Goal: Information Seeking & Learning: Learn about a topic

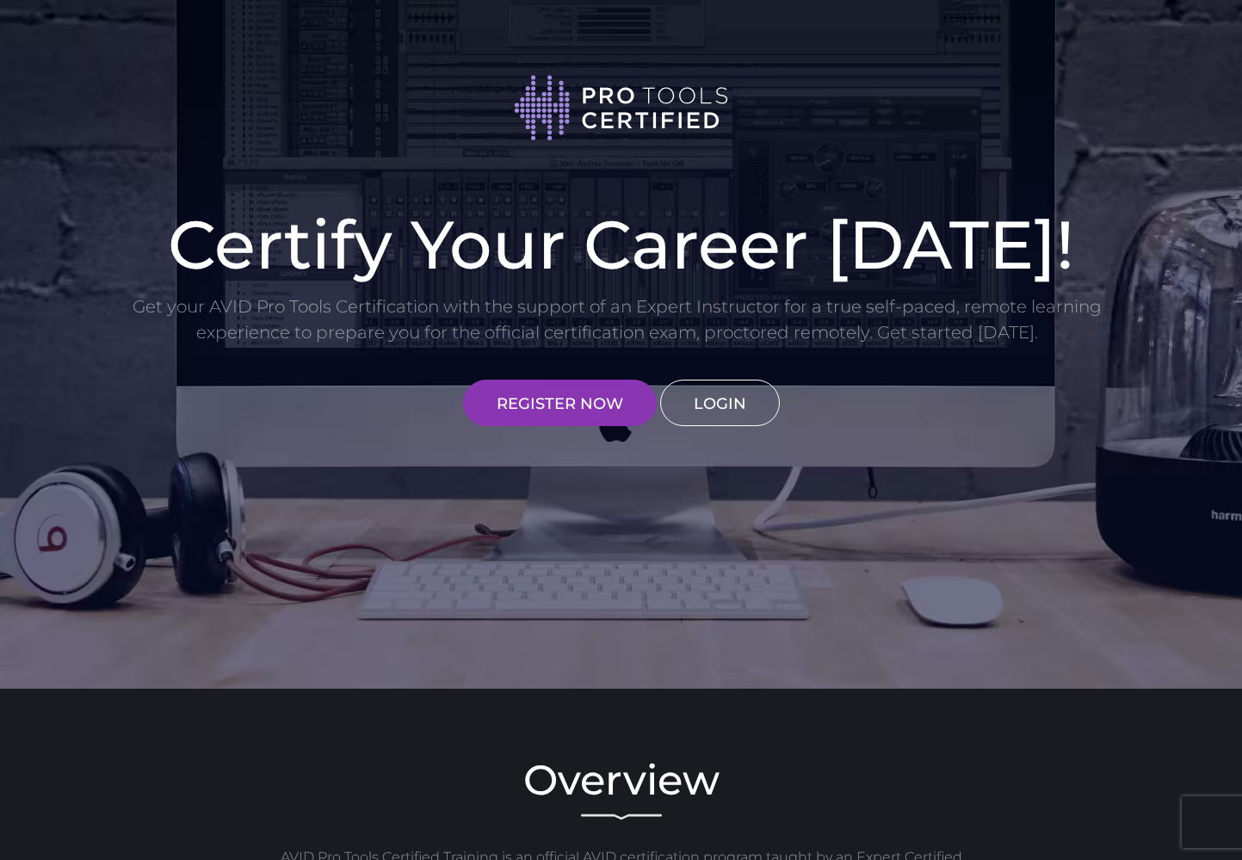
click at [704, 409] on link "LOGIN" at bounding box center [720, 402] width 120 height 46
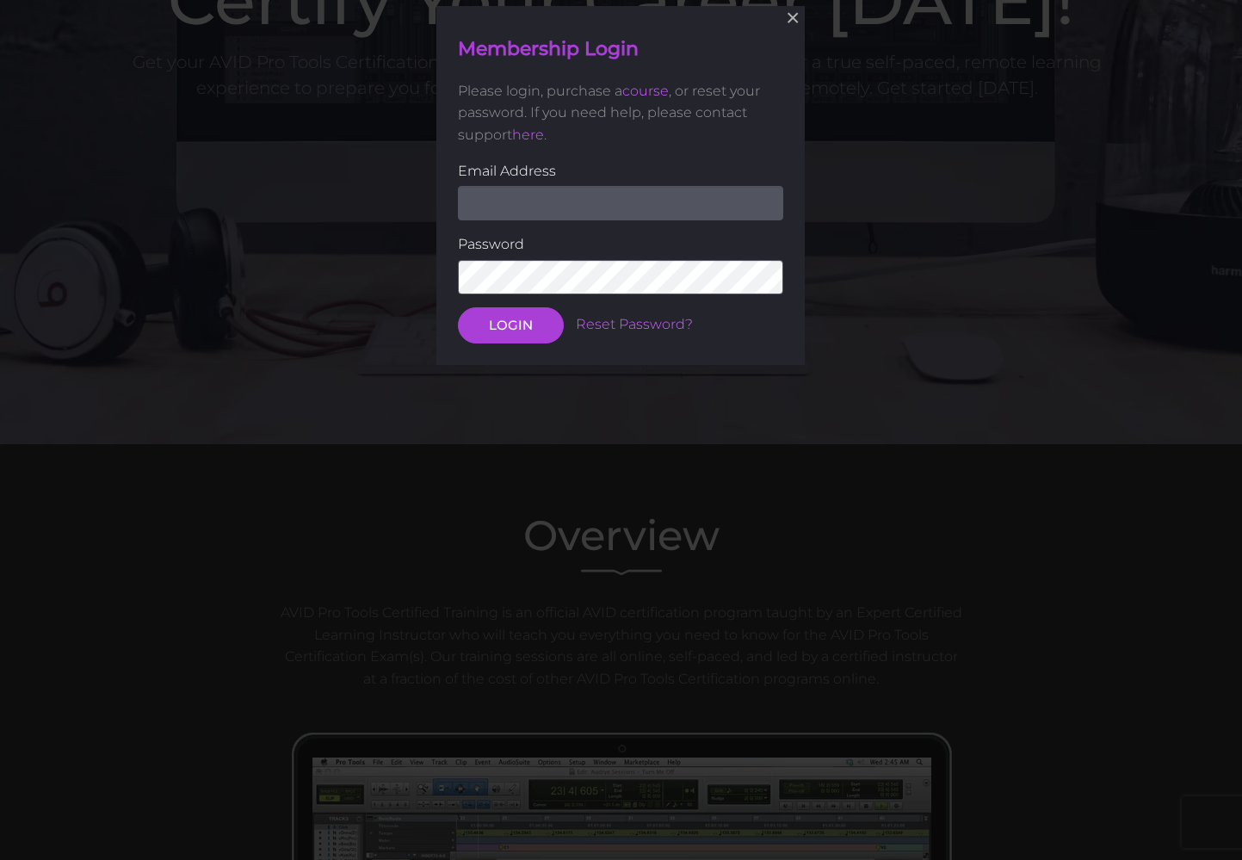
scroll to position [247, 0]
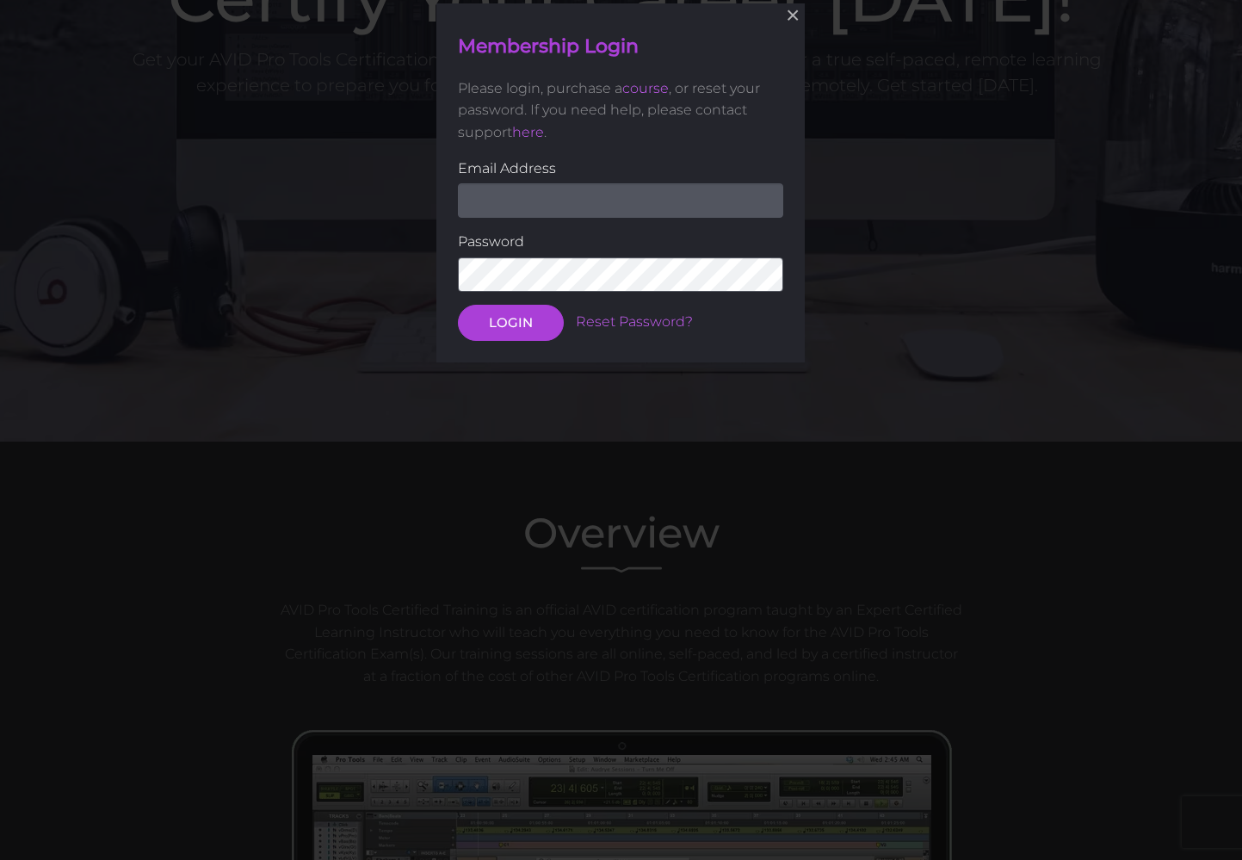
type input "[EMAIL_ADDRESS][DOMAIN_NAME]"
click at [510, 321] on button "LOGIN" at bounding box center [511, 323] width 106 height 36
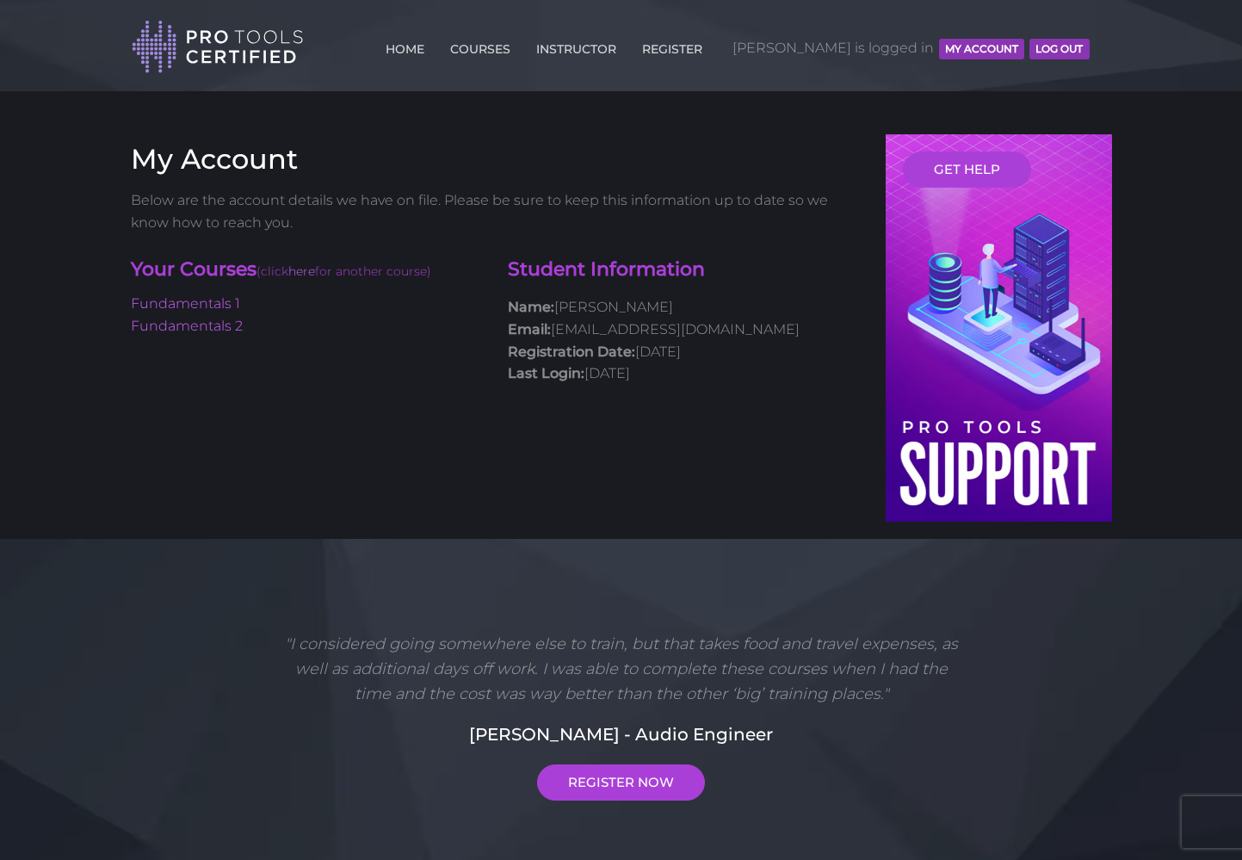
click at [180, 310] on li "Fundamentals 1" at bounding box center [307, 304] width 352 height 22
click at [181, 297] on link "Fundamentals 1" at bounding box center [185, 303] width 109 height 16
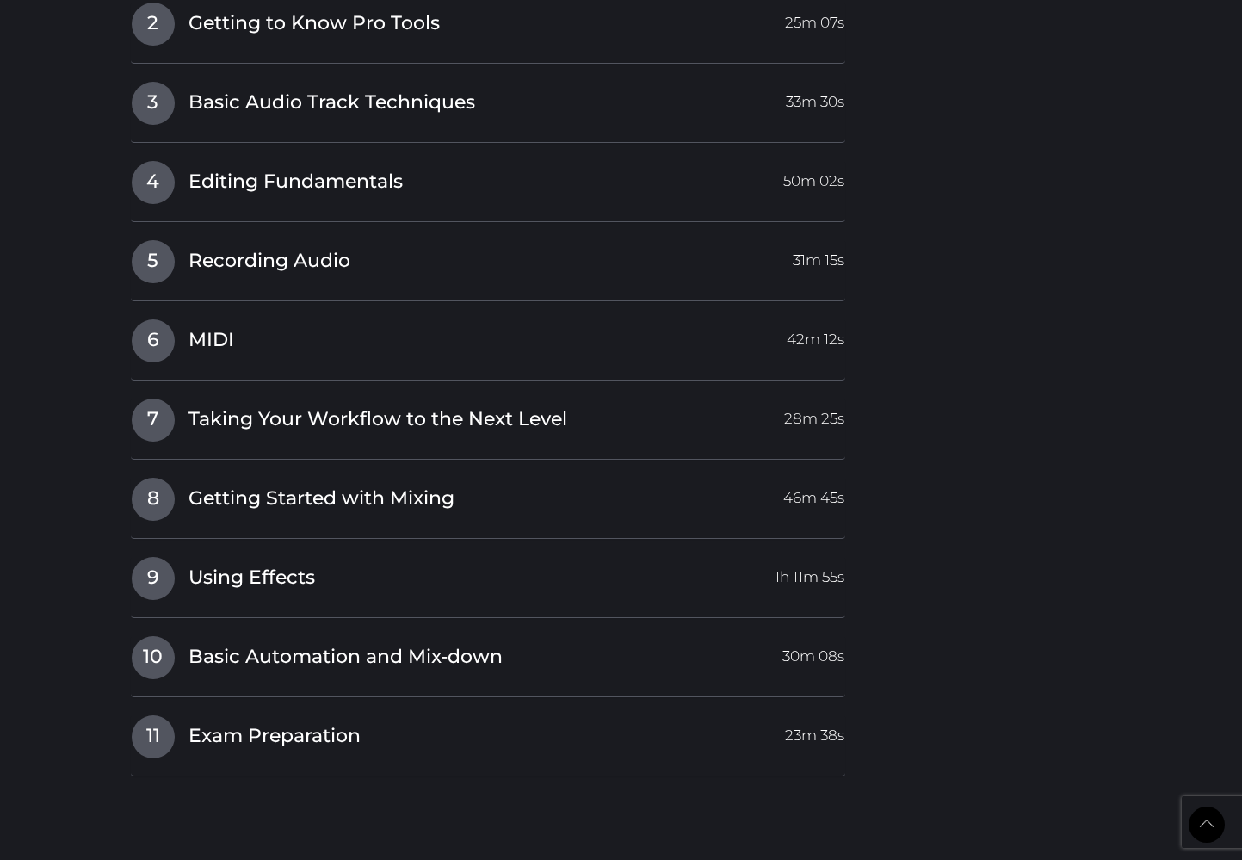
scroll to position [2157, 0]
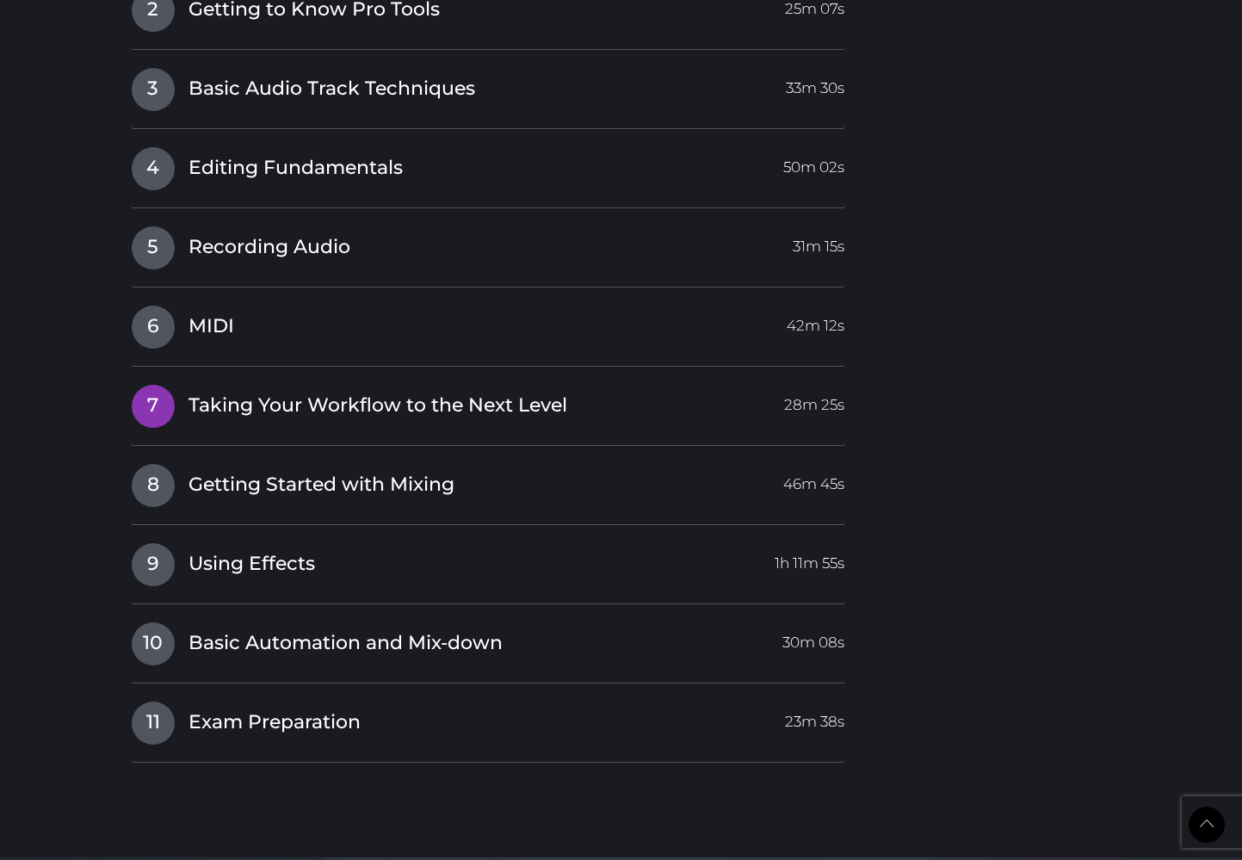
click at [391, 392] on span "Taking Your Workflow to the Next Level" at bounding box center [377, 405] width 379 height 27
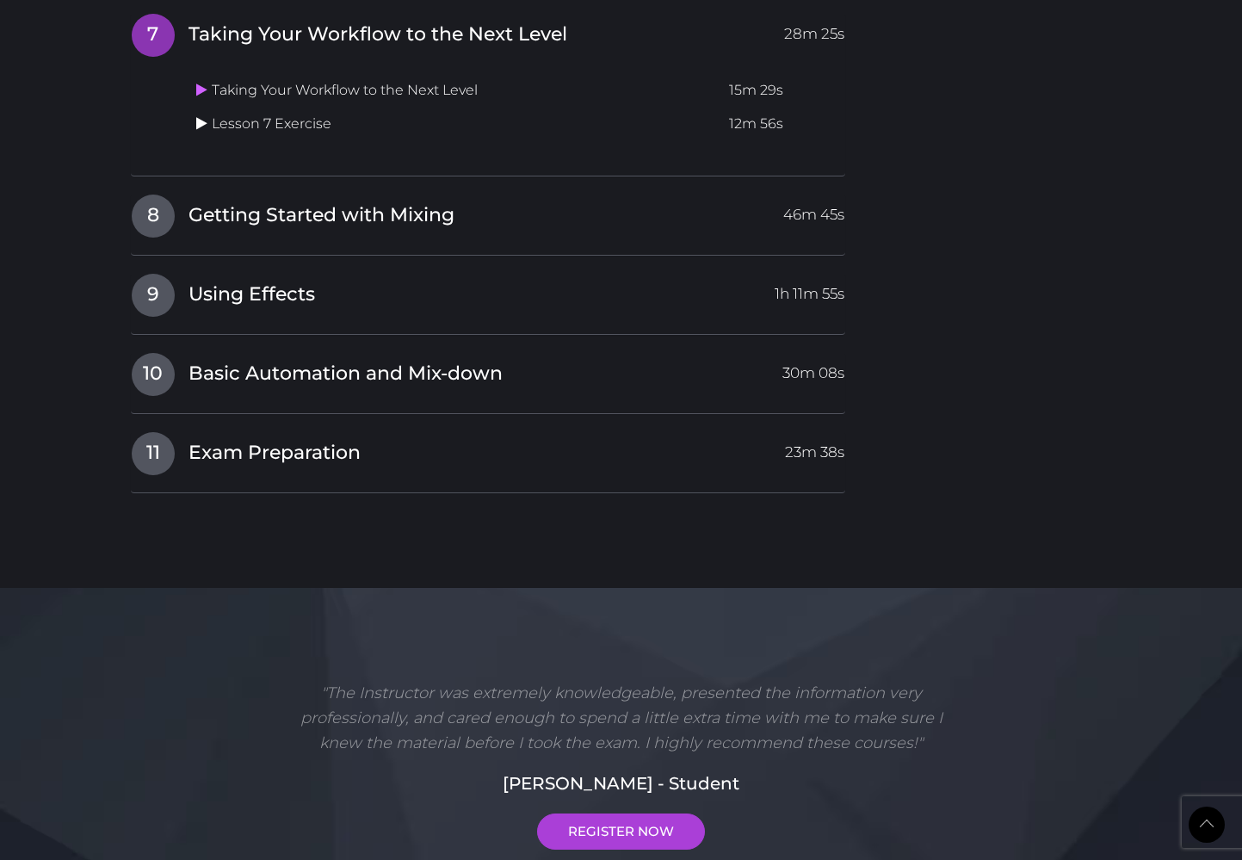
click at [201, 116] on icon at bounding box center [201, 123] width 11 height 14
